Goal: Complete application form

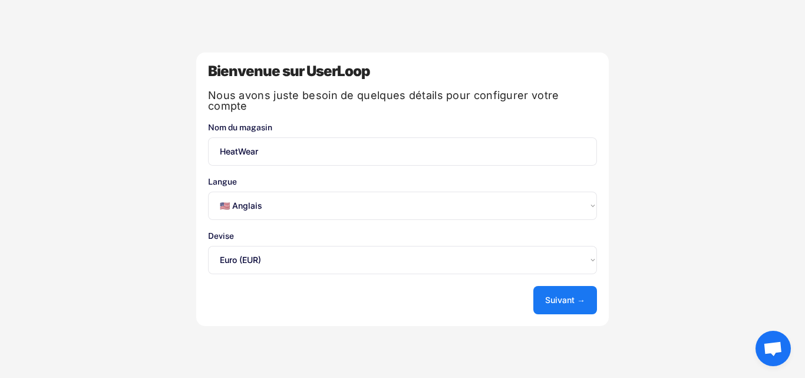
select select ""en""
select select ""1348695171700984260__LOOKUP__1635527639173x833446490375085600""
click at [420, 198] on select "Sélectionnez une option... 🇺🇸 Anglais 🇫🇷 Français 🇩🇪 Allemand 🇪🇸 Espagnol" at bounding box center [402, 205] width 389 height 28
select select ""fr""
click at [208, 191] on select "Sélectionnez une option... 🇺🇸 Anglais 🇫🇷 Français 🇩🇪 Allemand 🇪🇸 Espagnol" at bounding box center [402, 205] width 389 height 28
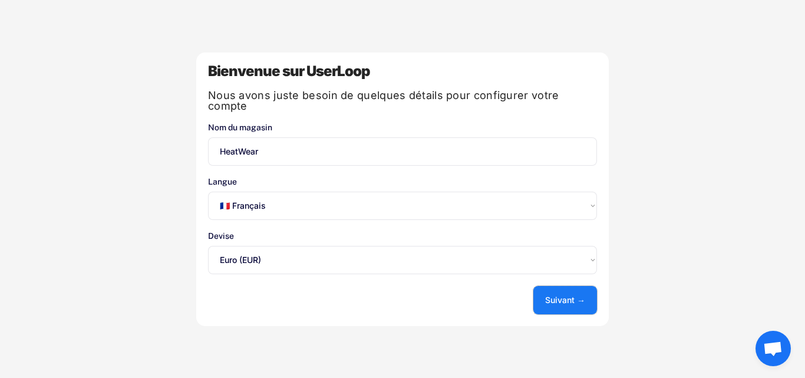
click at [546, 295] on font "Suivant →" at bounding box center [565, 300] width 40 height 10
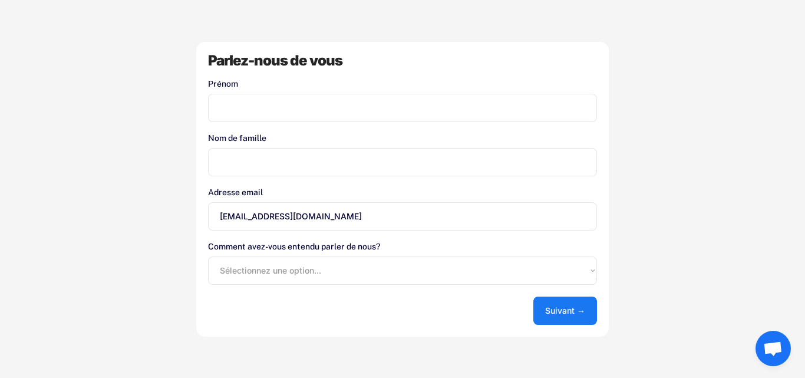
click at [451, 115] on input "input" at bounding box center [402, 108] width 389 height 28
type input "gabin"
click at [398, 151] on input "input" at bounding box center [402, 162] width 389 height 28
type input "couarraze"
click at [303, 263] on select "Sélectionnez une option... Boutique d'applications Shopify Google Blog UserLoop…" at bounding box center [402, 270] width 389 height 28
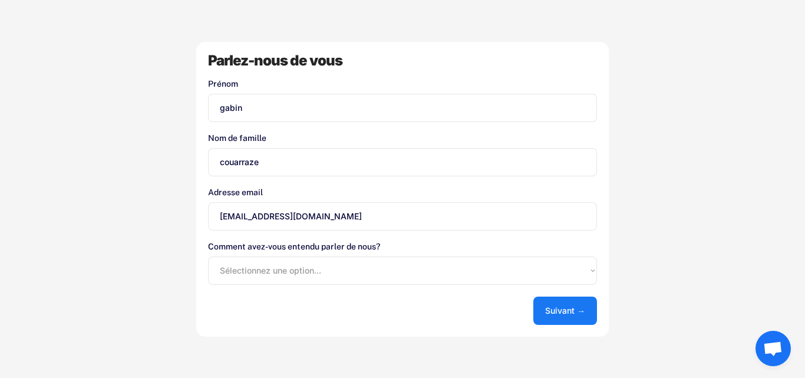
select select ""other""
click at [208, 256] on select "Sélectionnez une option... Boutique d'applications Shopify Google Blog UserLoop…" at bounding box center [402, 270] width 389 height 28
click at [549, 309] on font "Suivant →" at bounding box center [565, 310] width 40 height 10
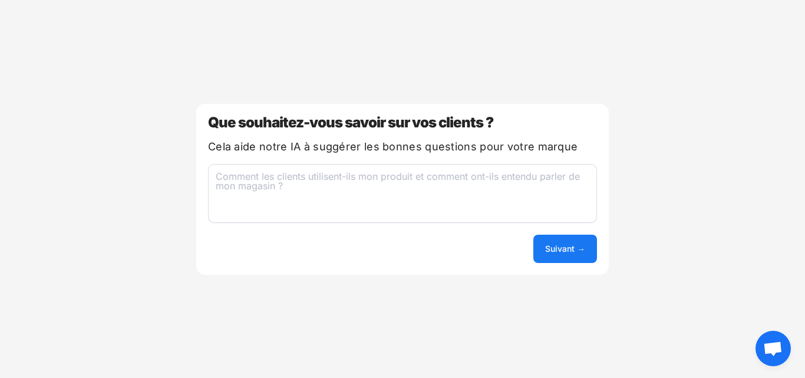
click at [523, 194] on textarea at bounding box center [402, 193] width 389 height 59
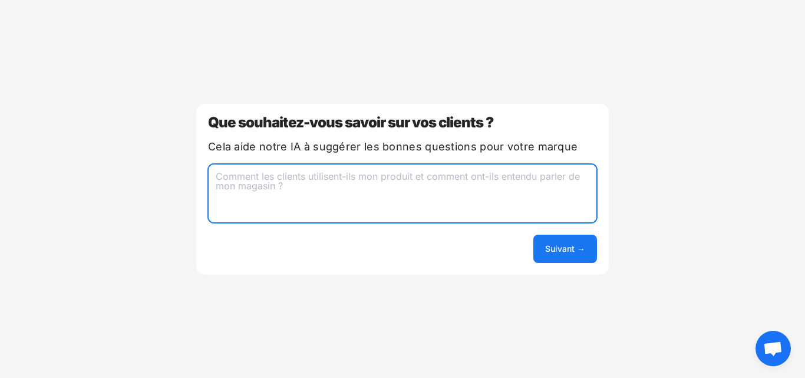
click at [557, 240] on button "Suivant →" at bounding box center [565, 248] width 64 height 28
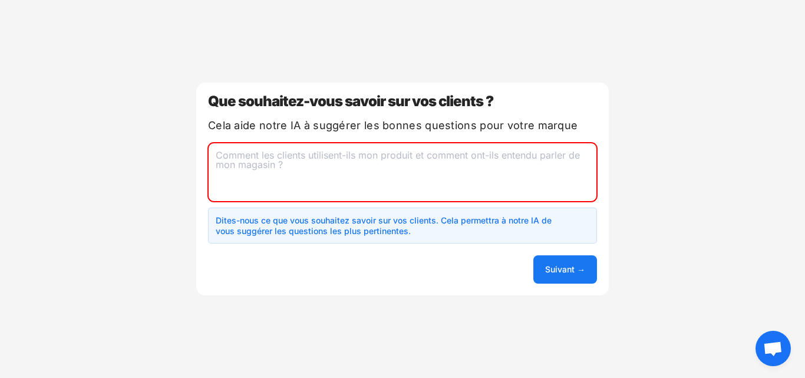
type textarea "c"
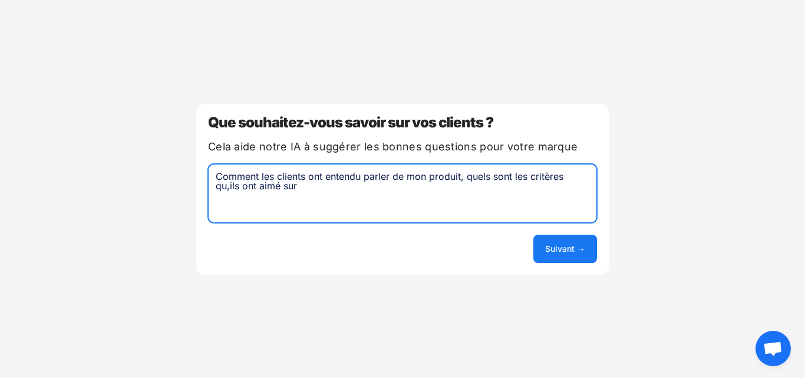
click at [229, 189] on textarea "Comment les clients ont entendu parler de mon produit, quels sont les critères …" at bounding box center [402, 193] width 389 height 59
click at [306, 190] on textarea "Comment les clients ont entendu parler de mon produit, quels sont les critères …" at bounding box center [402, 193] width 389 height 59
click at [331, 188] on textarea "Comment les clients ont entendu parler de mon produit, quels sont les critères …" at bounding box center [402, 193] width 389 height 59
type textarea "Comment les clients ont entendu parler de mon produit, quels sont les critères …"
click at [549, 251] on font "Suivant →" at bounding box center [565, 248] width 40 height 10
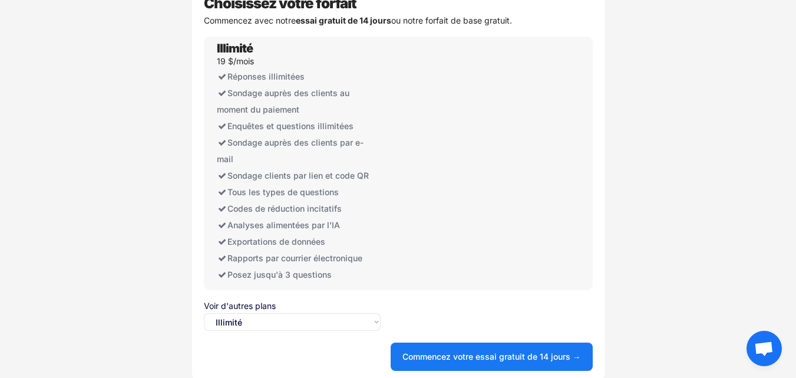
scroll to position [20, 0]
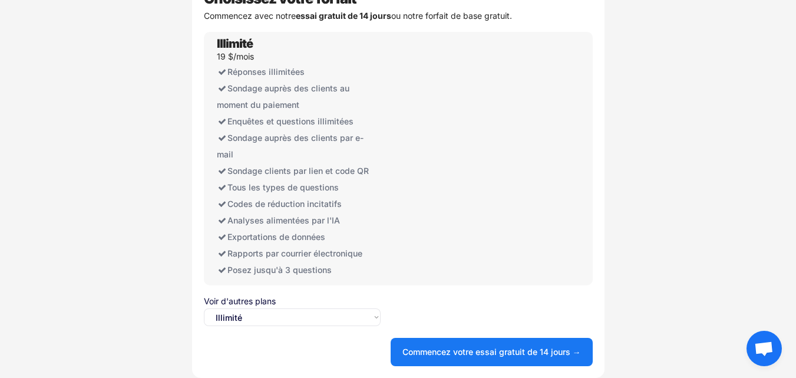
click at [364, 318] on select "Sélectionnez une option... Illimité Gratuit" at bounding box center [292, 317] width 177 height 18
select select ""free0""
click at [204, 308] on select "Sélectionnez une option... Illimité Gratuit" at bounding box center [292, 317] width 177 height 18
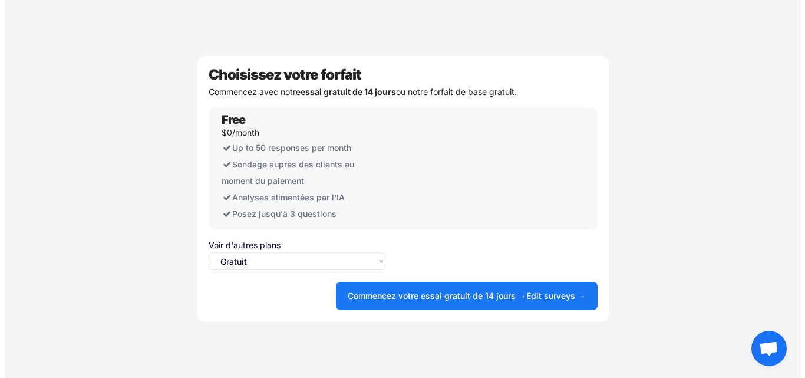
scroll to position [0, 0]
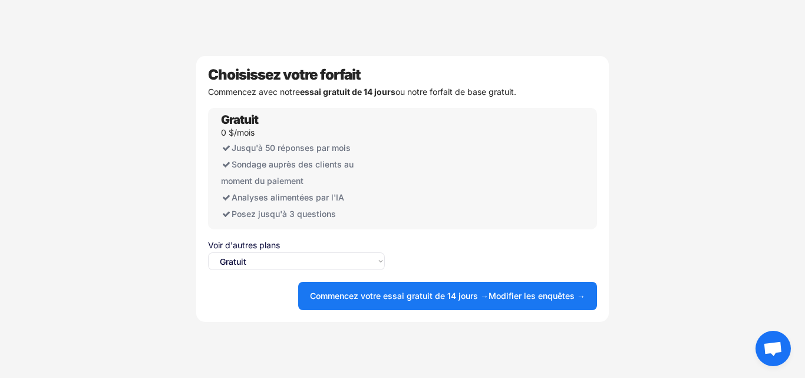
click at [516, 298] on font "Modifier les enquêtes →" at bounding box center [536, 295] width 97 height 10
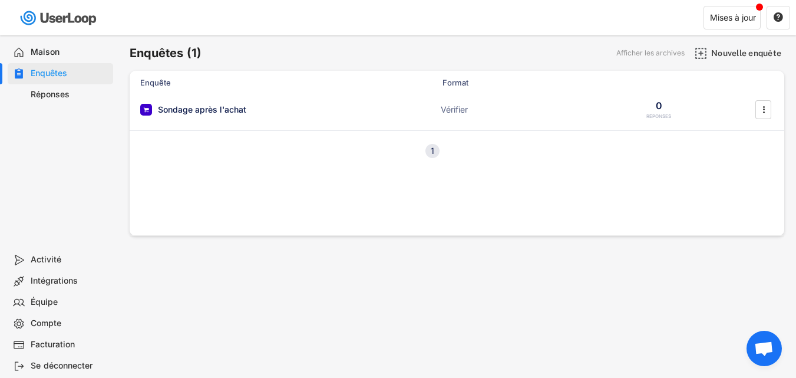
click at [113, 94] on div "Réponses" at bounding box center [60, 94] width 105 height 21
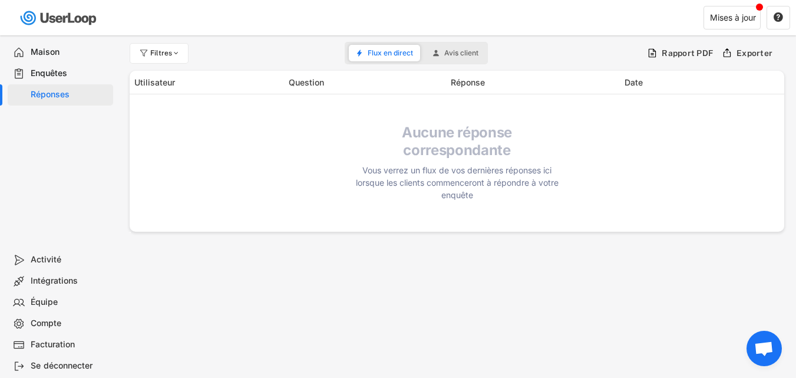
click at [99, 54] on div "Maison" at bounding box center [70, 52] width 78 height 11
